Goal: Communication & Community: Answer question/provide support

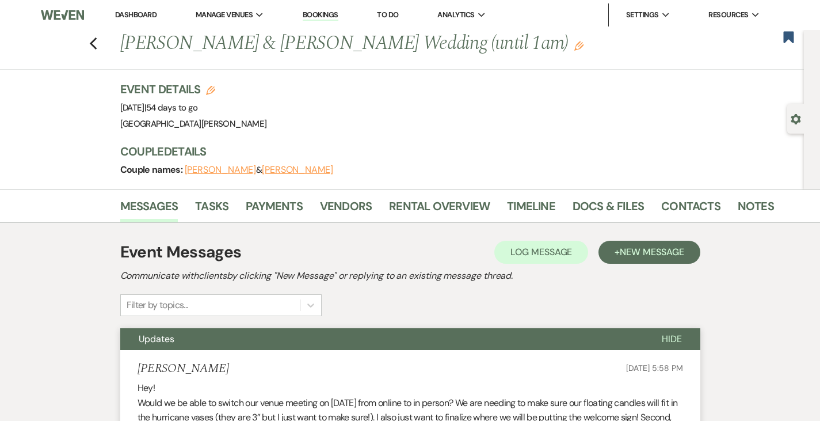
click at [138, 18] on link "Dashboard" at bounding box center [135, 15] width 41 height 10
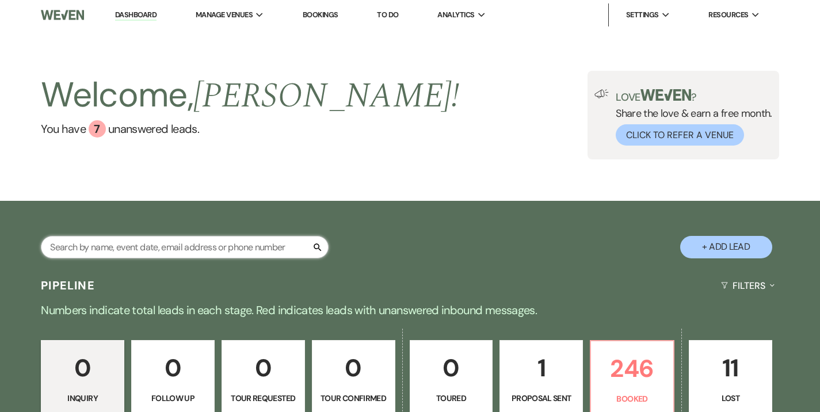
click at [168, 245] on input "text" at bounding box center [185, 247] width 288 height 22
type input "cogsville"
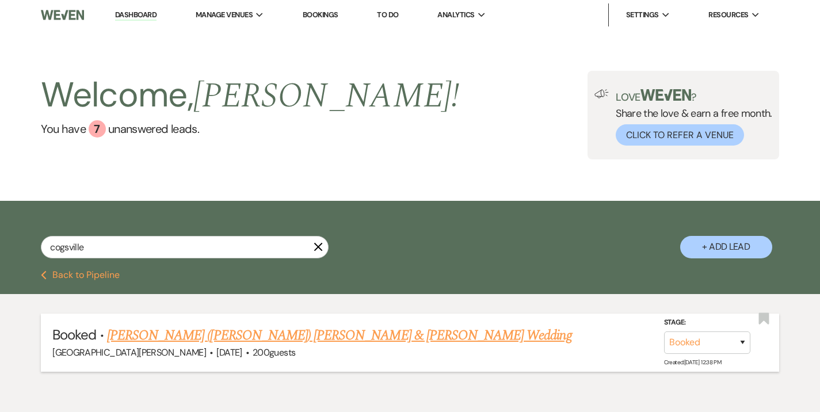
click at [235, 326] on link "Talisha (Marie) Cogsville & Jayc Stonestreet's Wedding" at bounding box center [339, 335] width 465 height 21
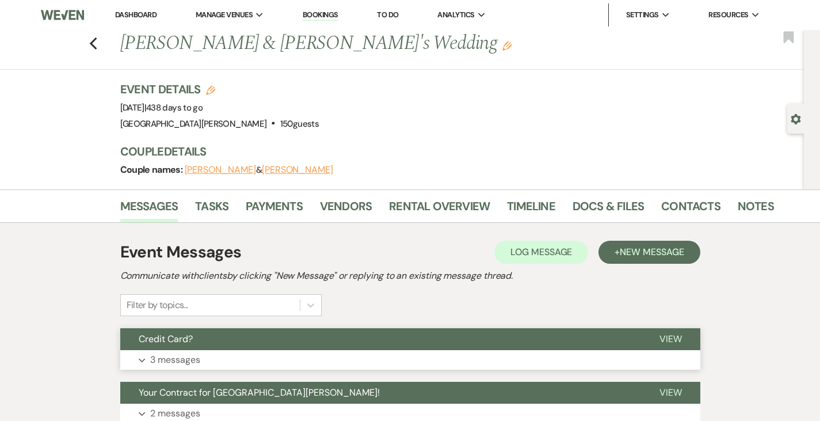
click at [156, 345] on button "Credit Card?" at bounding box center [380, 339] width 521 height 22
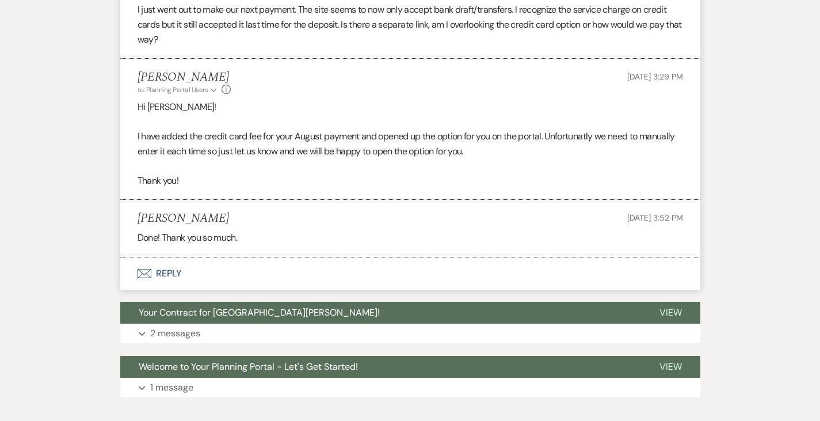
scroll to position [402, 0]
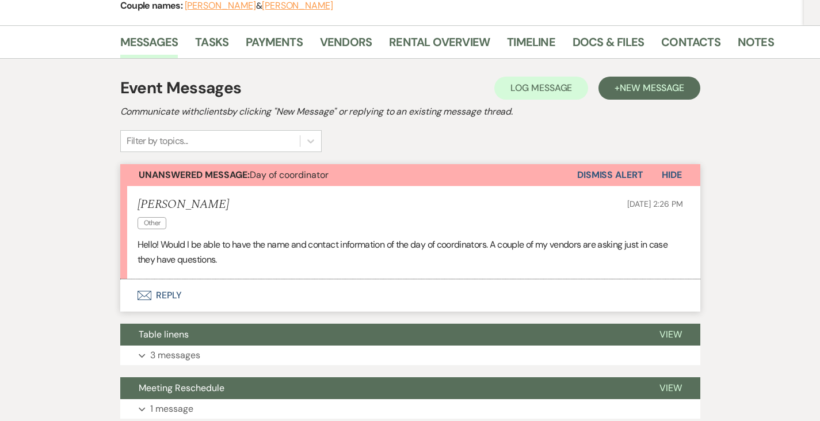
scroll to position [166, 0]
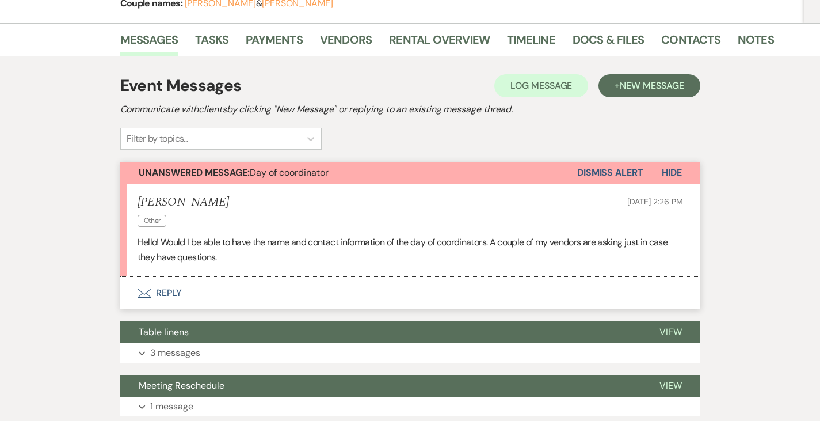
click at [124, 277] on button "Envelope Reply" at bounding box center [410, 293] width 580 height 32
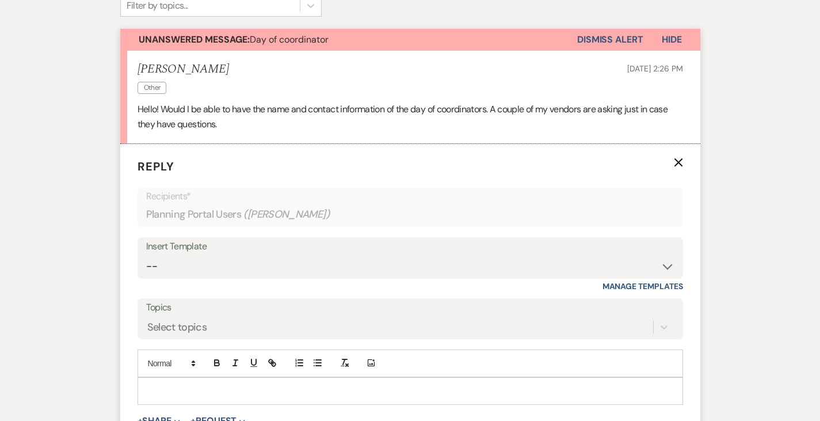
scroll to position [302, 0]
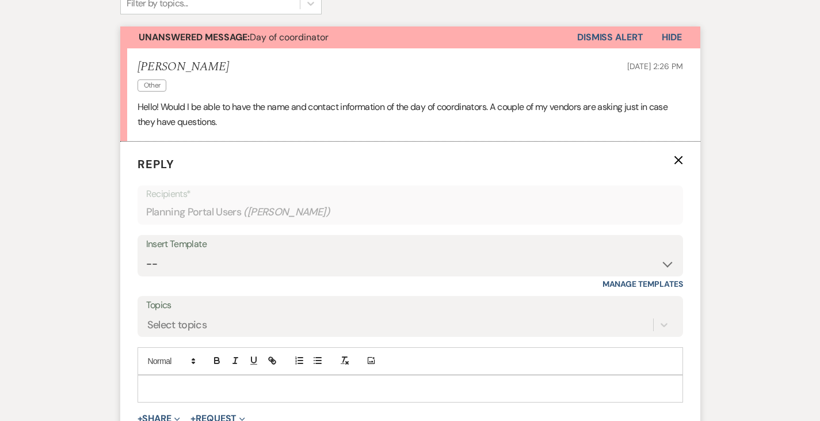
click at [218, 382] on p at bounding box center [410, 388] width 527 height 13
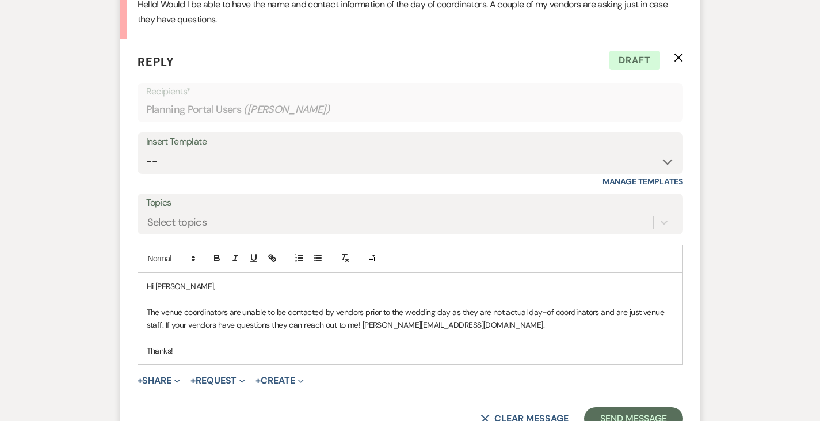
scroll to position [405, 0]
click at [660, 406] on button "Send Message" at bounding box center [633, 417] width 98 height 23
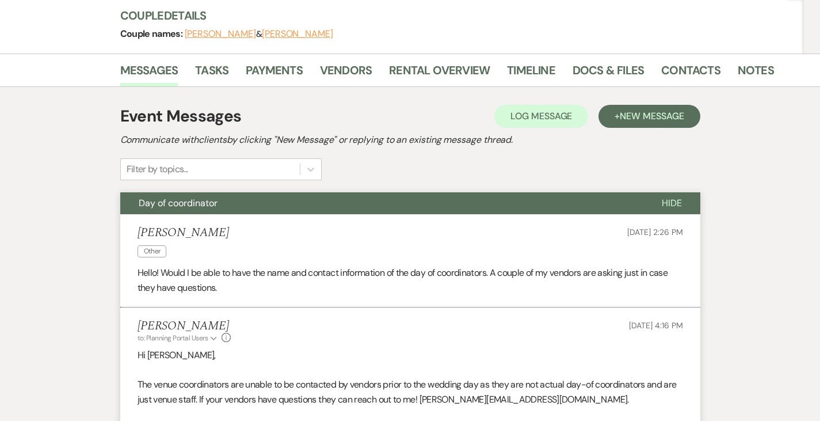
scroll to position [0, 0]
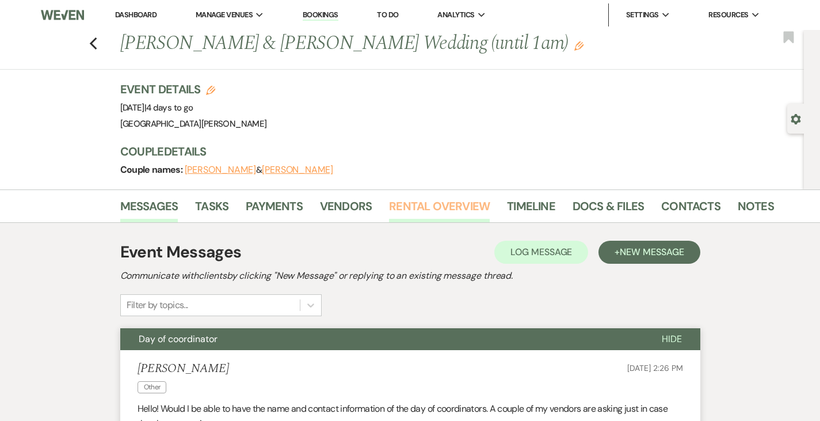
click at [389, 208] on link "Rental Overview" at bounding box center [439, 209] width 101 height 25
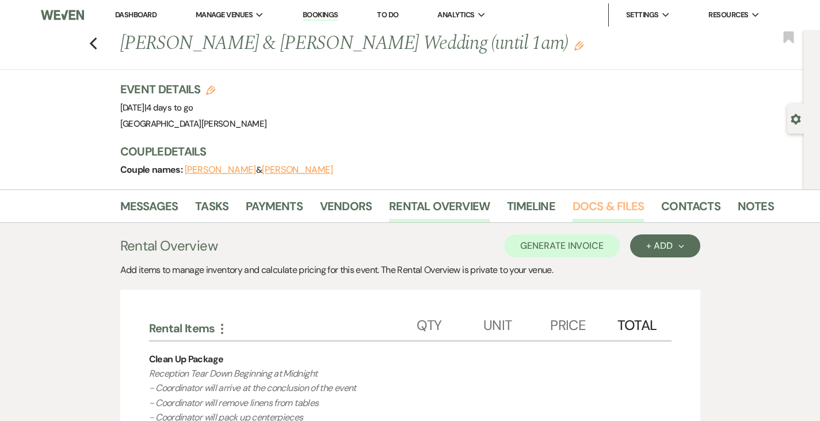
click at [573, 211] on link "Docs & Files" at bounding box center [608, 209] width 71 height 25
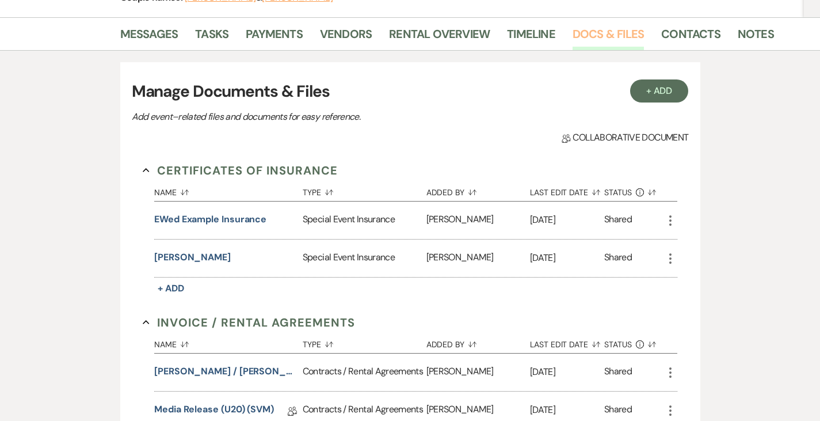
scroll to position [236, 0]
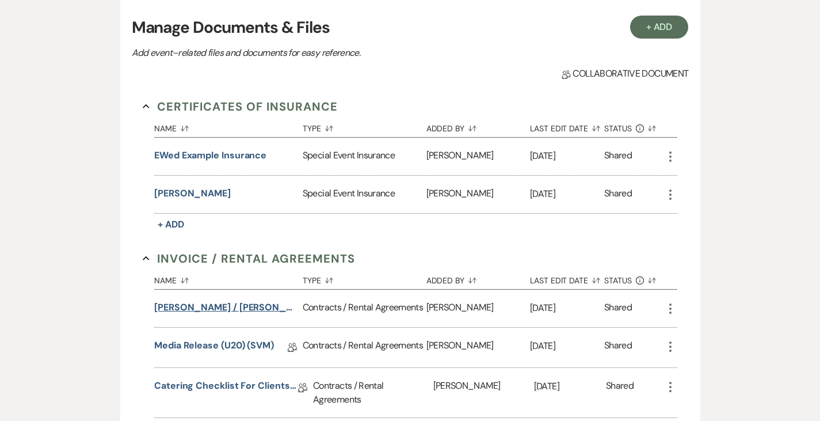
click at [172, 309] on button "[PERSON_NAME] / [PERSON_NAME] Wedding (1am end)" at bounding box center [226, 308] width 144 height 14
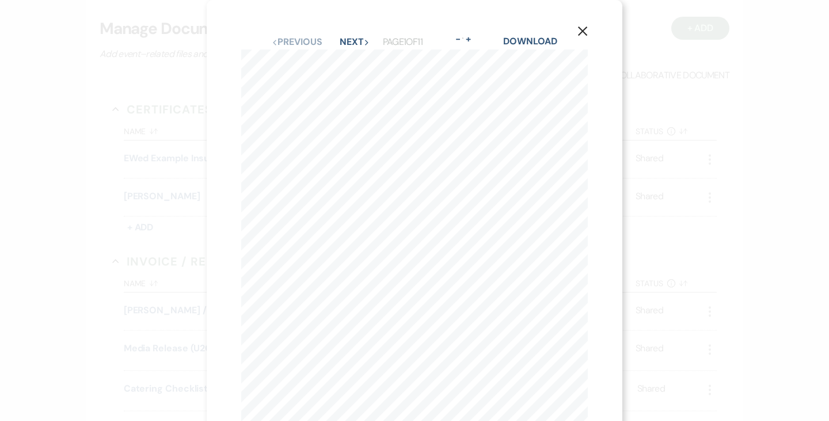
click at [582, 29] on icon "X" at bounding box center [582, 31] width 10 height 10
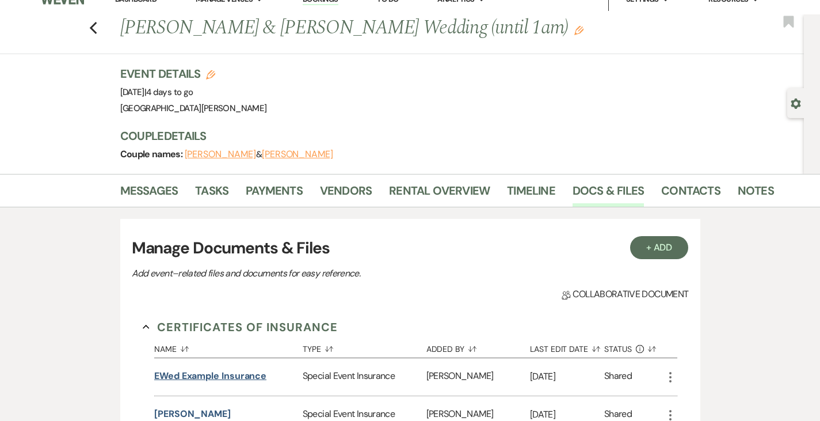
scroll to position [14, 0]
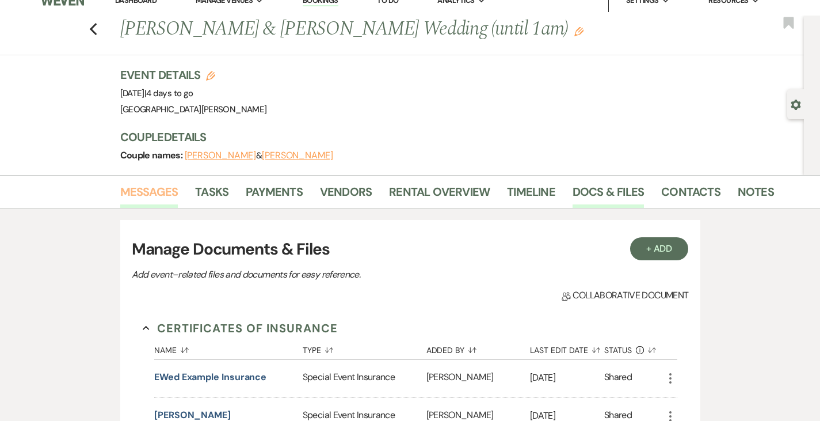
click at [120, 187] on link "Messages" at bounding box center [149, 195] width 58 height 25
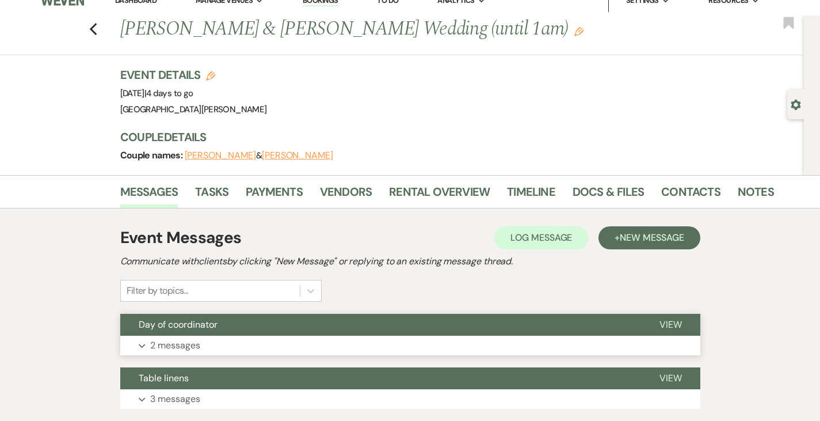
click at [150, 349] on p "2 messages" at bounding box center [175, 345] width 50 height 15
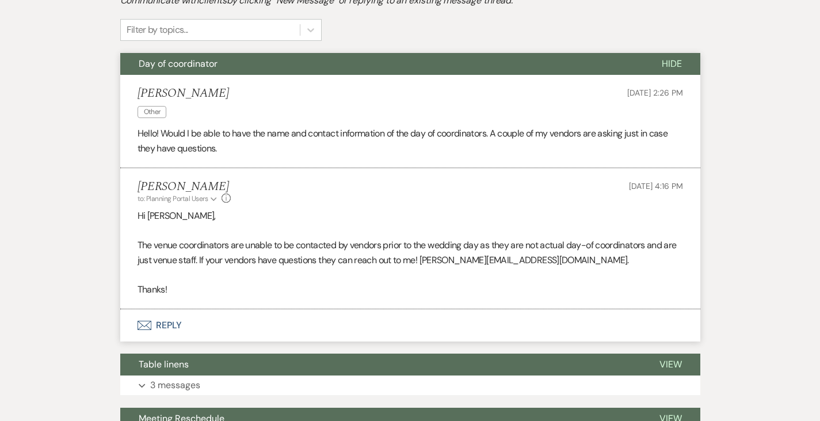
scroll to position [272, 0]
